Goal: Task Accomplishment & Management: Manage account settings

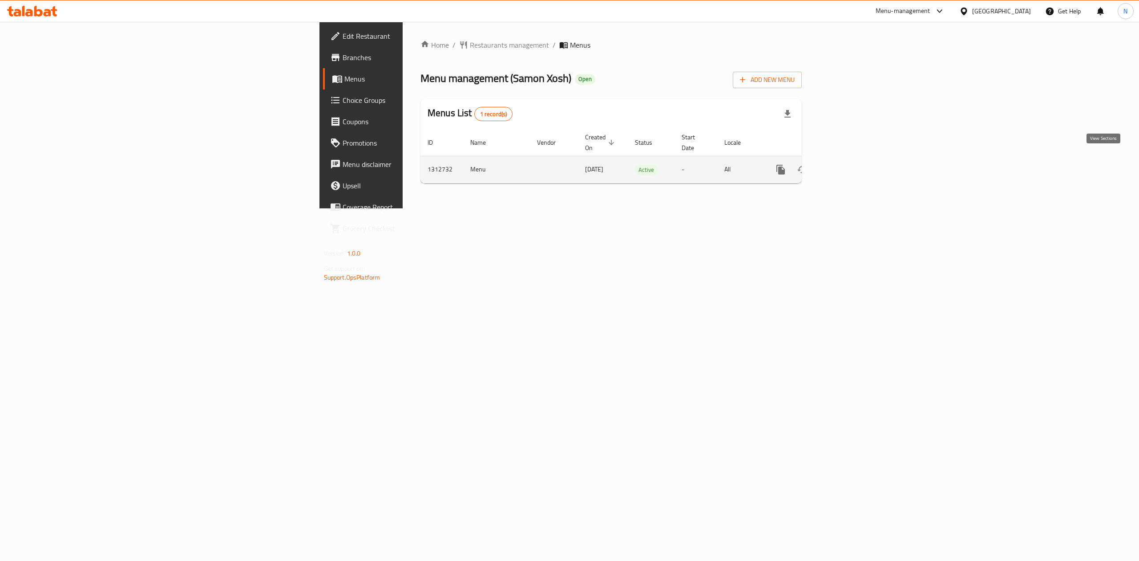
click at [850, 164] on icon "enhanced table" at bounding box center [845, 169] width 11 height 11
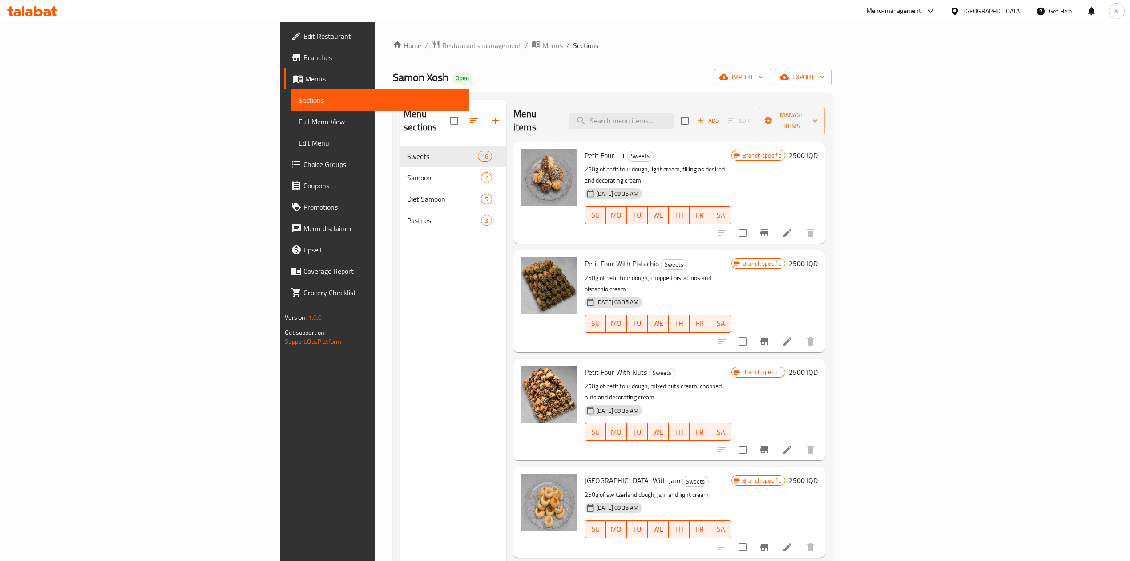
click at [400, 263] on div "Menu sections Sweets 16 Samoon 7 Diet Samoon 5 Pastries 3" at bounding box center [453, 380] width 106 height 561
click at [687, 126] on div "Menu items Add Sort Manage items" at bounding box center [668, 121] width 311 height 42
click at [674, 117] on input "search" at bounding box center [621, 121] width 105 height 16
paste input "[PERSON_NAME]"
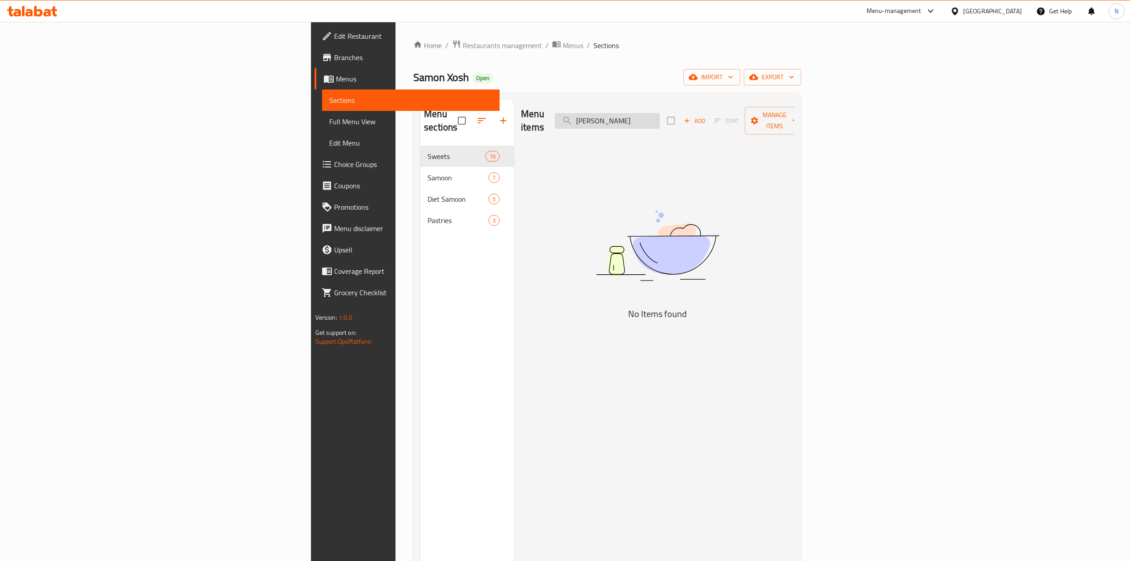
click at [660, 116] on input "[PERSON_NAME]" at bounding box center [607, 121] width 105 height 16
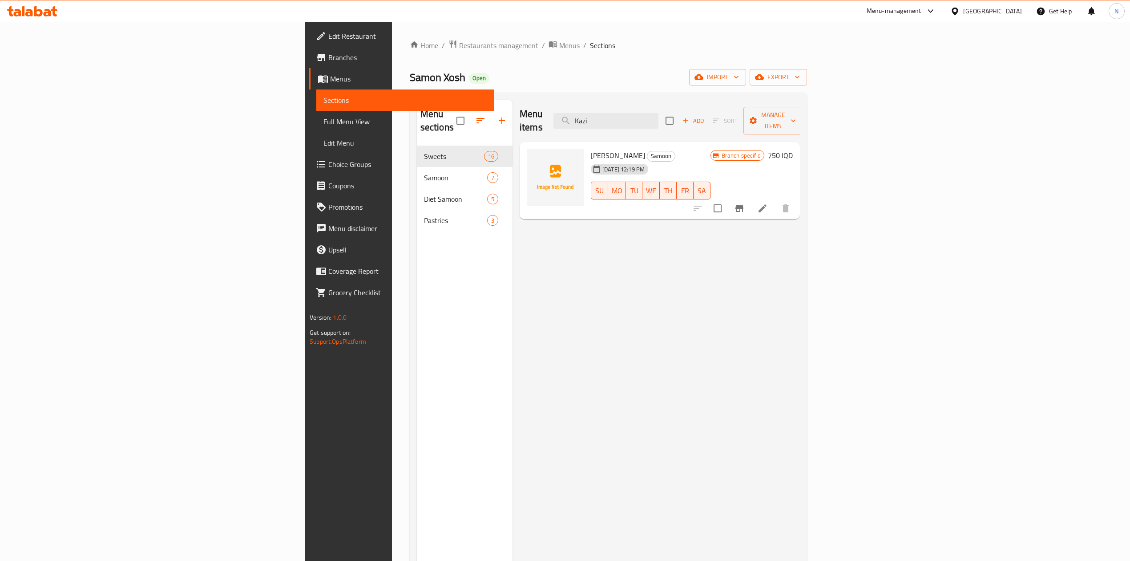
drag, startPoint x: 594, startPoint y: 154, endPoint x: 522, endPoint y: 168, distance: 73.4
click at [587, 160] on div "[DATE] 12:19 PM" at bounding box center [603, 169] width 32 height 18
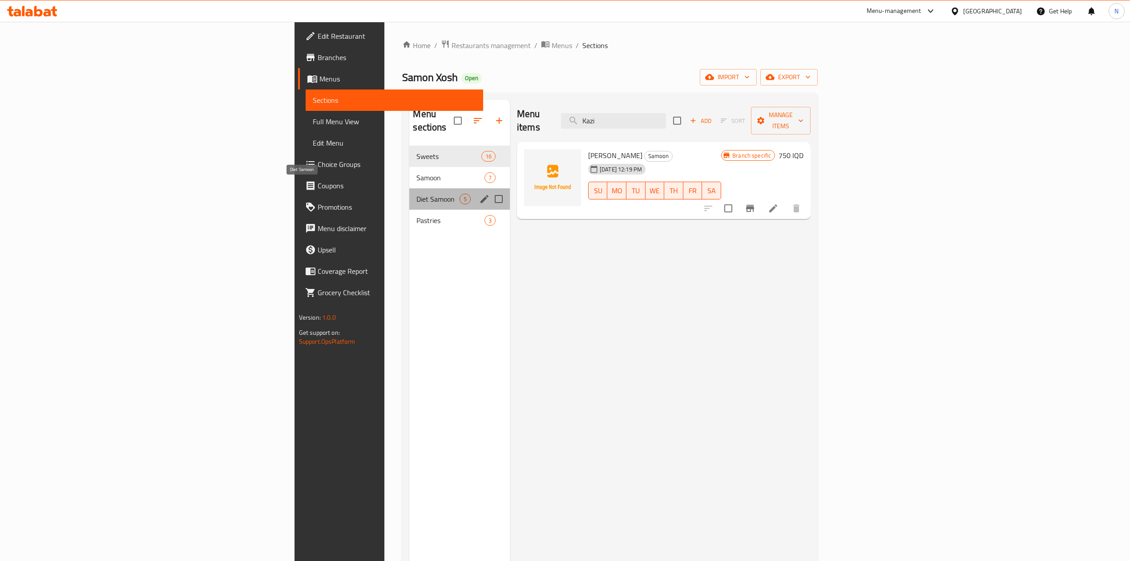
click at [416, 194] on span "Diet Samoon" at bounding box center [437, 199] width 43 height 11
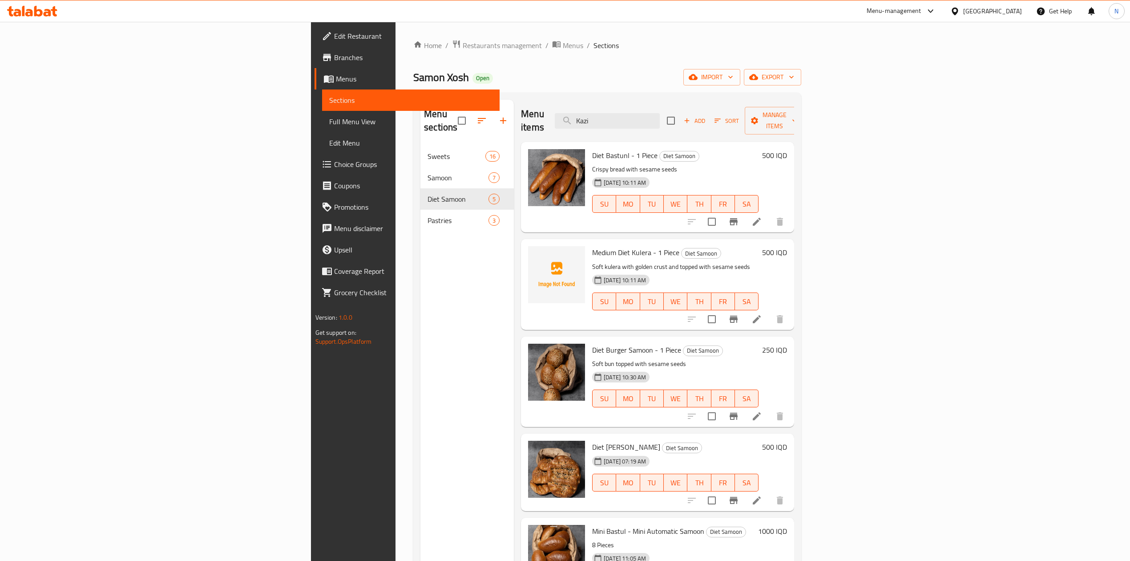
click at [420, 226] on div "Menu sections Sweets 16 Samoon 7 Diet Samoon 5 Pastries 3" at bounding box center [466, 380] width 93 height 561
click at [420, 253] on div "Menu sections Sweets 16 Samoon 7 Diet Samoon 5 Pastries 3" at bounding box center [466, 380] width 93 height 561
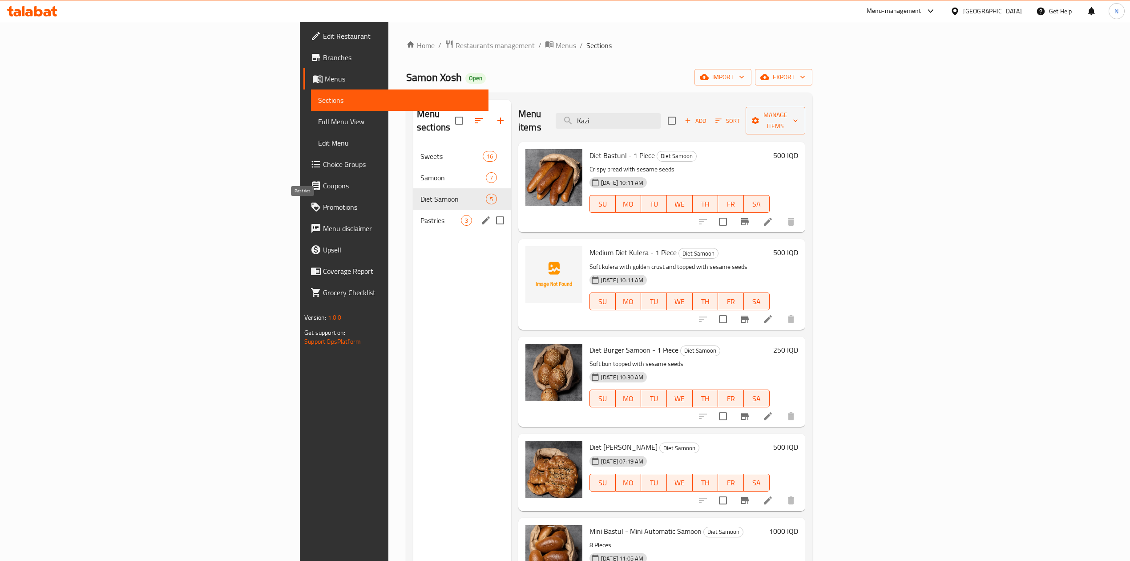
click at [420, 215] on span "Pastries" at bounding box center [440, 220] width 40 height 11
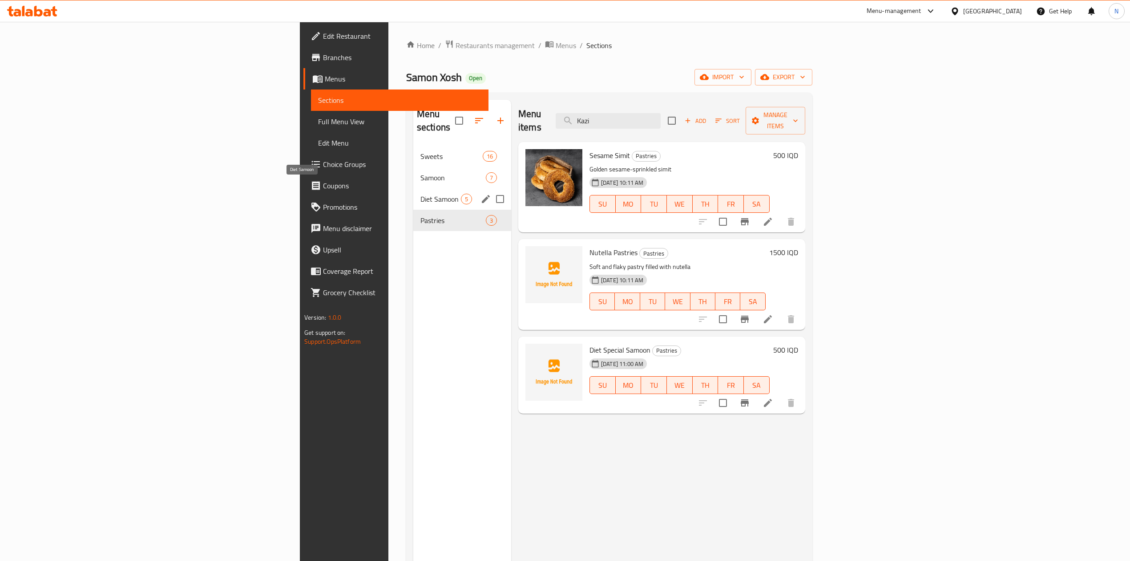
click at [420, 194] on span "Diet Samoon" at bounding box center [440, 199] width 40 height 11
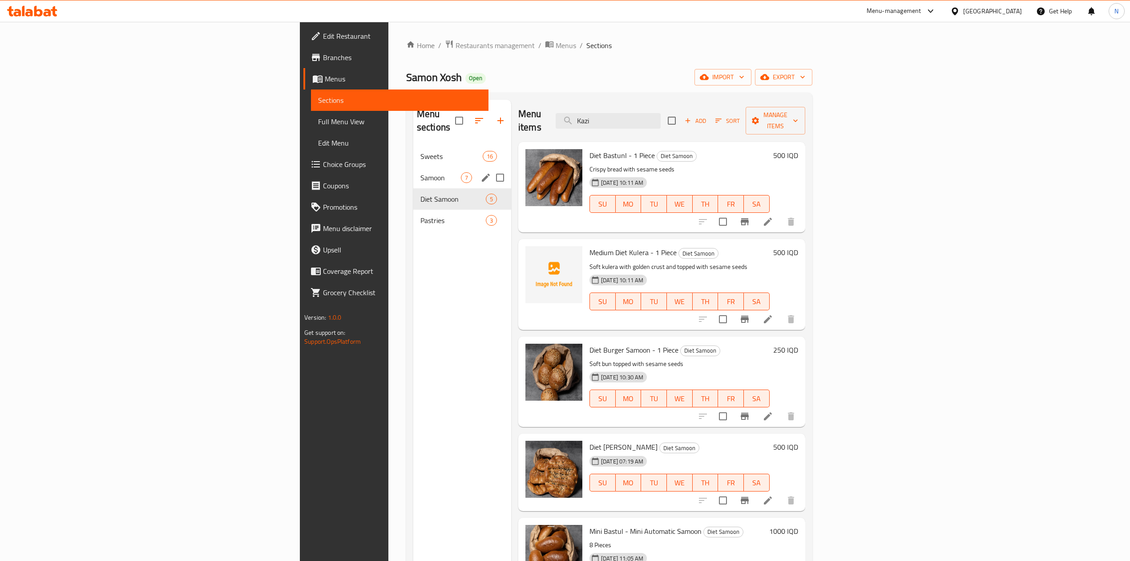
click at [413, 171] on div "Samoon 7" at bounding box center [462, 177] width 98 height 21
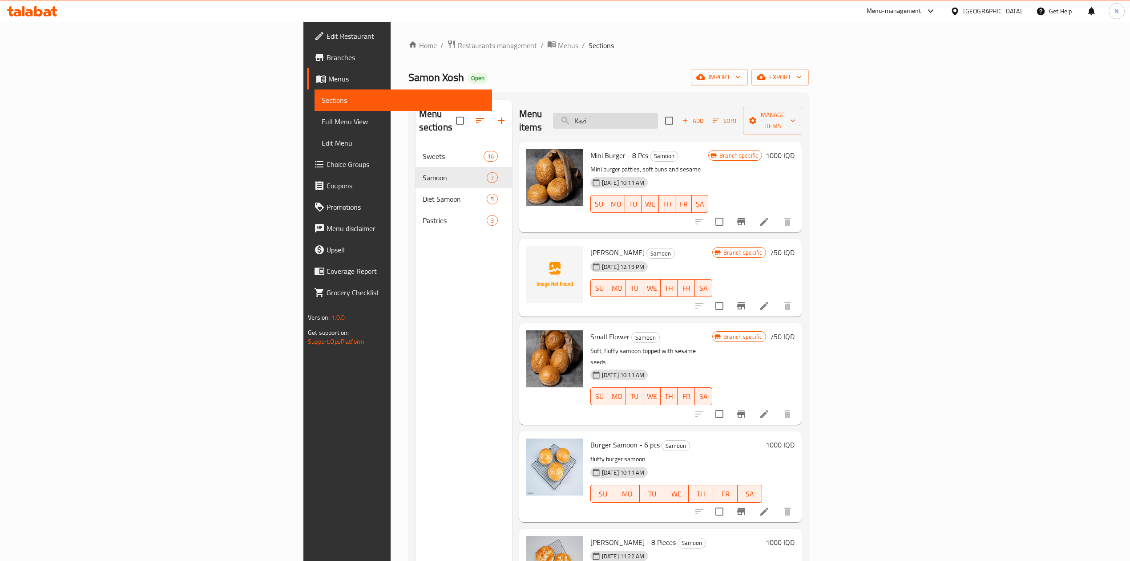
click at [658, 121] on input "Kazi" at bounding box center [605, 121] width 105 height 16
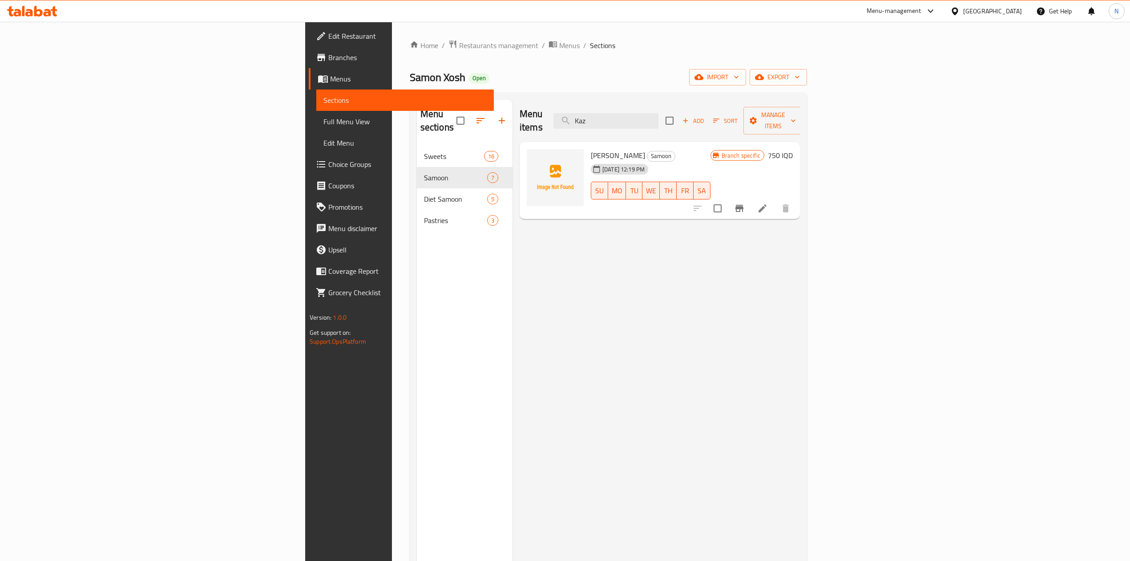
type input "Kaz"
click at [1015, 11] on div "[GEOGRAPHIC_DATA]" at bounding box center [992, 11] width 59 height 10
click at [915, 91] on div "[GEOGRAPHIC_DATA]" at bounding box center [954, 91] width 133 height 20
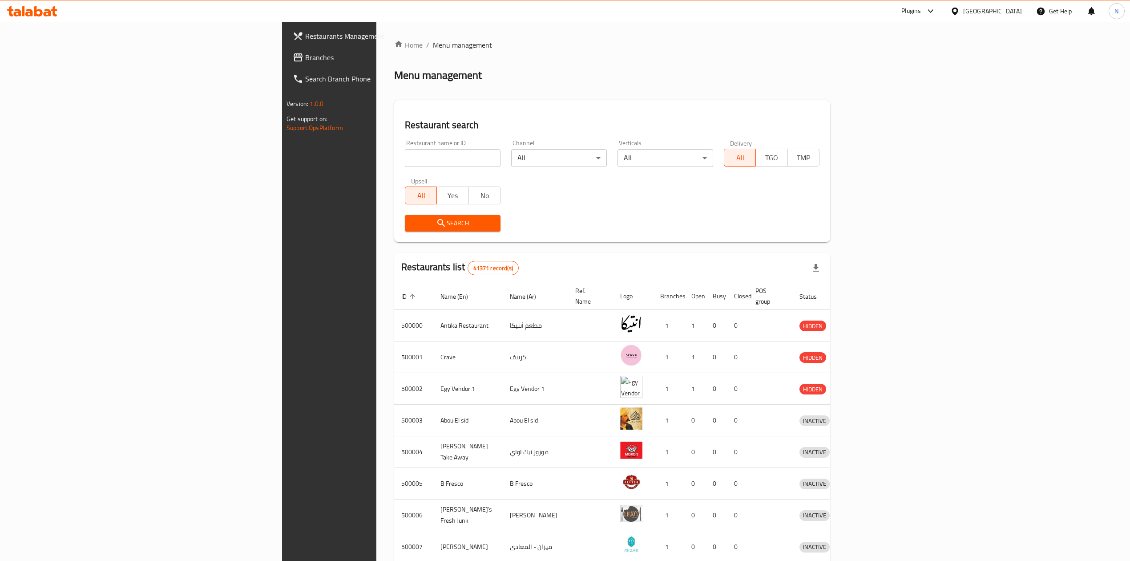
click at [405, 145] on div "Restaurant name or ID Restaurant name or ID" at bounding box center [453, 153] width 96 height 27
click at [405, 152] on input "search" at bounding box center [453, 158] width 96 height 18
paste input "694995"
type input "694995"
click at [436, 223] on icon "submit" at bounding box center [441, 223] width 11 height 11
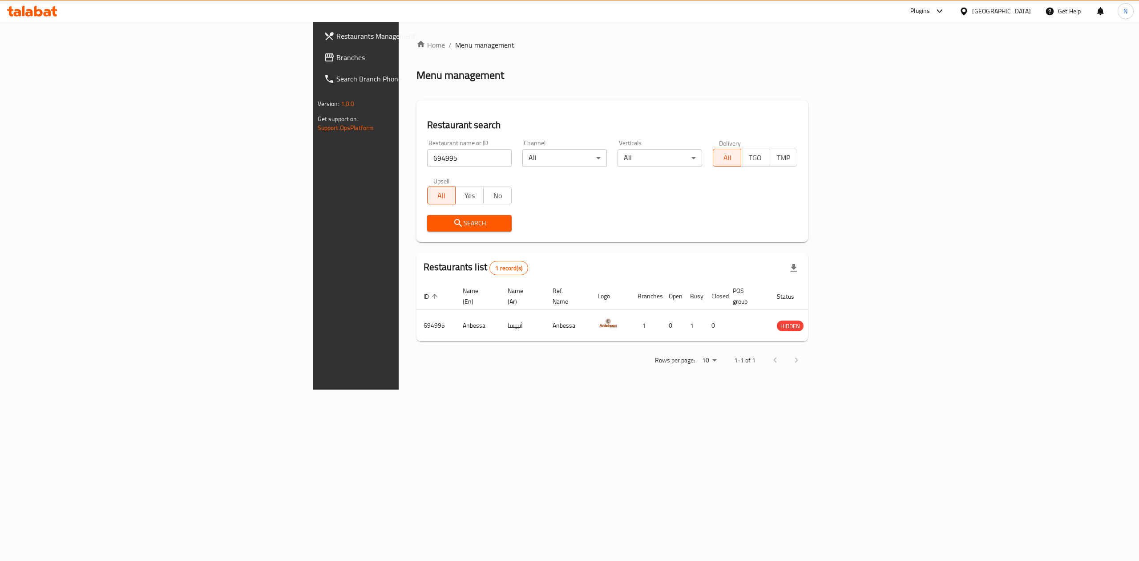
click at [952, 6] on div "Plugins" at bounding box center [927, 10] width 48 height 21
click at [930, 14] on div "Plugins" at bounding box center [920, 11] width 20 height 11
click at [910, 154] on div "Restaurant-Management" at bounding box center [897, 163] width 84 height 20
